Goal: Task Accomplishment & Management: Use online tool/utility

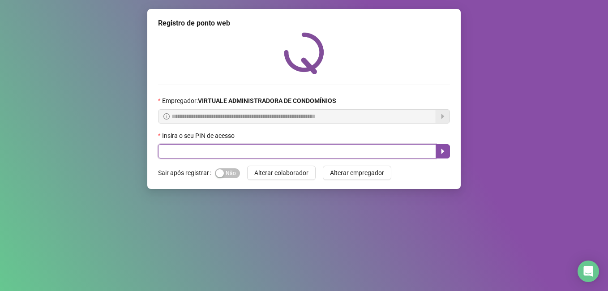
click at [245, 146] on input "text" at bounding box center [297, 151] width 278 height 14
type input "*****"
click at [443, 146] on button "button" at bounding box center [443, 151] width 14 height 14
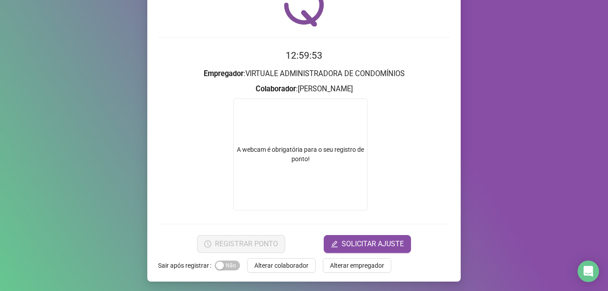
scroll to position [49, 0]
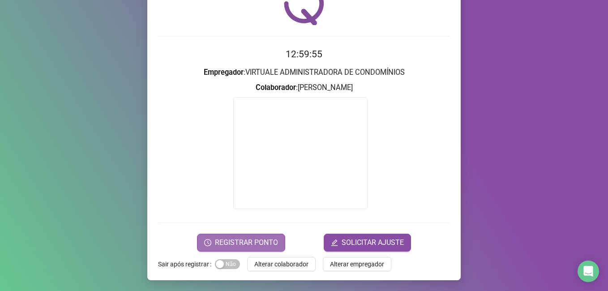
click at [259, 246] on span "REGISTRAR PONTO" at bounding box center [246, 242] width 63 height 11
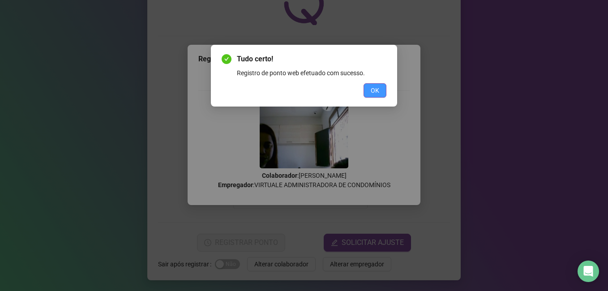
click at [382, 88] on button "OK" at bounding box center [375, 90] width 23 height 14
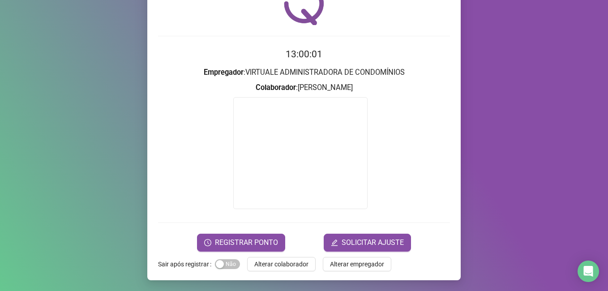
click at [281, 280] on div "Registro de ponto web 13:00:01 Empregador : VIRTUALE ADMINISTRADORA DE CONDOMÍN…" at bounding box center [304, 120] width 314 height 320
click at [282, 271] on div "Registro de ponto web 13:00:02 Empregador : VIRTUALE ADMINISTRADORA DE CONDOMÍN…" at bounding box center [304, 120] width 314 height 320
click at [283, 269] on button "Alterar colaborador" at bounding box center [281, 264] width 69 height 14
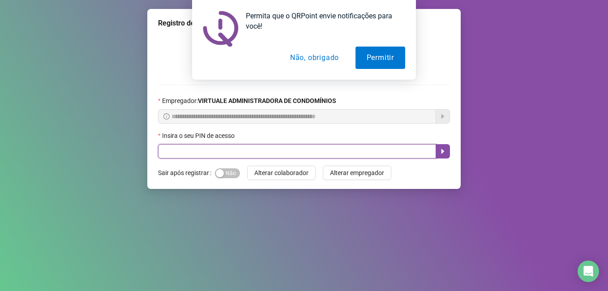
click at [353, 151] on input "text" at bounding box center [297, 151] width 278 height 14
type input "*****"
click at [447, 157] on button "button" at bounding box center [443, 151] width 14 height 14
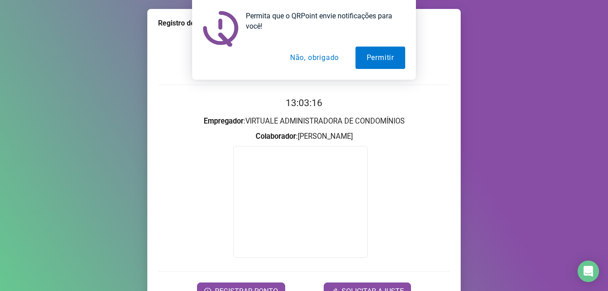
click at [319, 55] on button "Não, obrigado" at bounding box center [314, 58] width 71 height 22
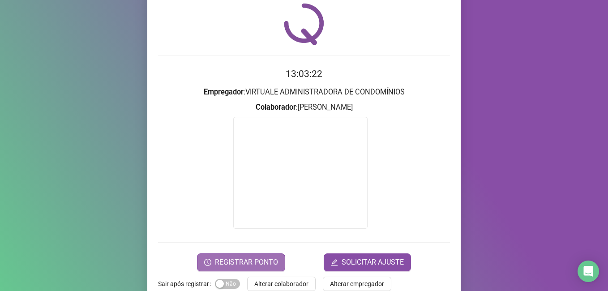
scroll to position [45, 0]
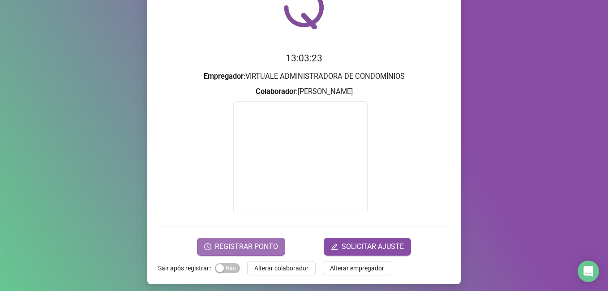
click at [245, 246] on span "REGISTRAR PONTO" at bounding box center [246, 246] width 63 height 11
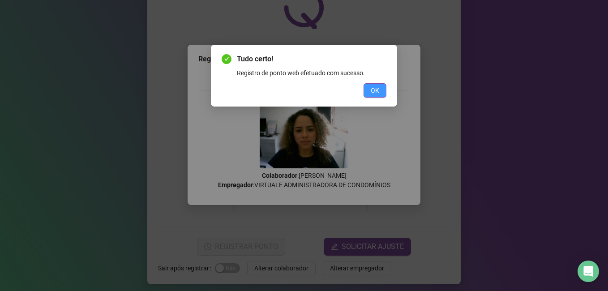
click at [374, 93] on span "OK" at bounding box center [375, 91] width 9 height 10
